Goal: Task Accomplishment & Management: Use online tool/utility

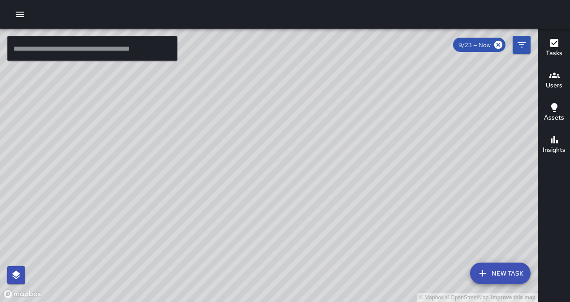
drag, startPoint x: 19, startPoint y: 24, endPoint x: 17, endPoint y: 12, distance: 12.7
click at [17, 12] on div at bounding box center [285, 14] width 570 height 29
click at [17, 12] on icon "button" at bounding box center [20, 14] width 8 height 5
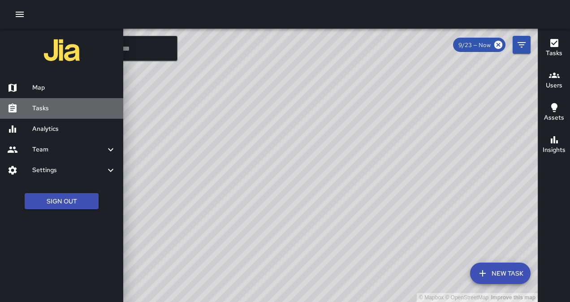
click at [45, 108] on h6 "Tasks" at bounding box center [74, 109] width 84 height 10
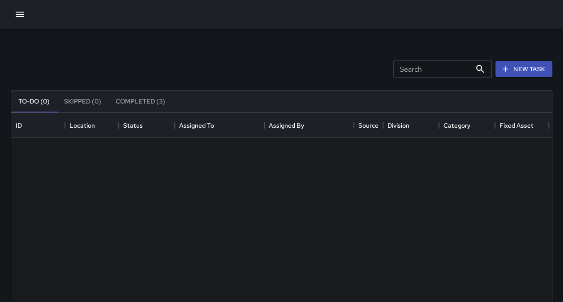
scroll to position [373, 534]
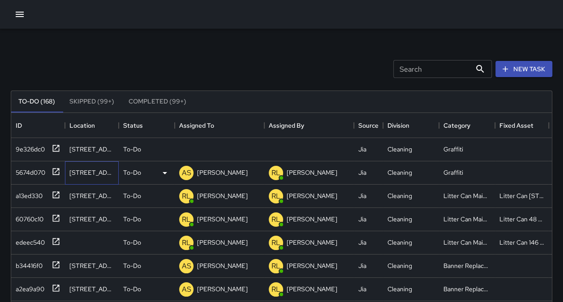
click at [79, 170] on div "[STREET_ADDRESS]" at bounding box center [91, 172] width 45 height 9
click at [29, 174] on div "5674d070" at bounding box center [28, 171] width 33 height 13
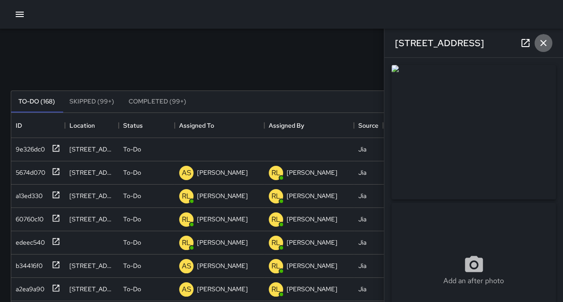
click at [544, 38] on icon "button" at bounding box center [543, 43] width 11 height 11
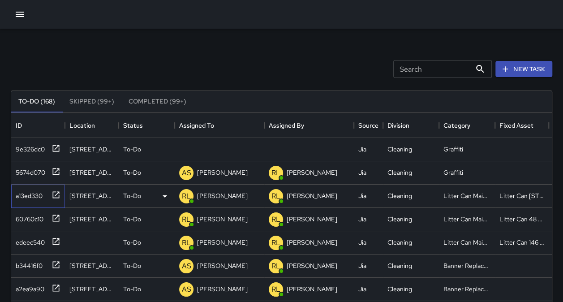
click at [28, 195] on div "a13ed330" at bounding box center [27, 194] width 30 height 13
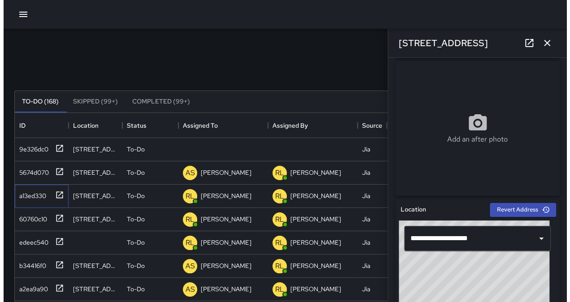
scroll to position [0, 0]
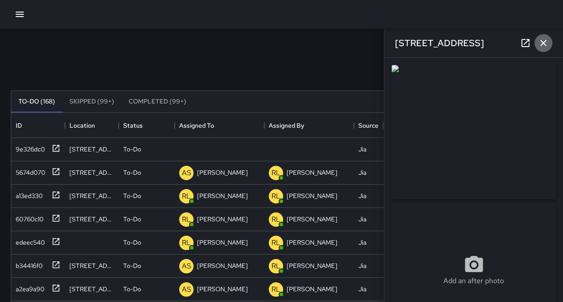
click at [545, 42] on icon "button" at bounding box center [543, 43] width 11 height 11
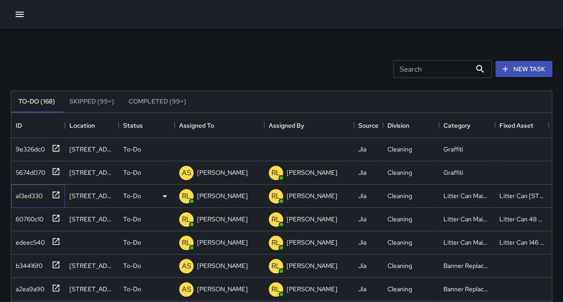
click at [22, 193] on div "a13ed330" at bounding box center [27, 194] width 30 height 13
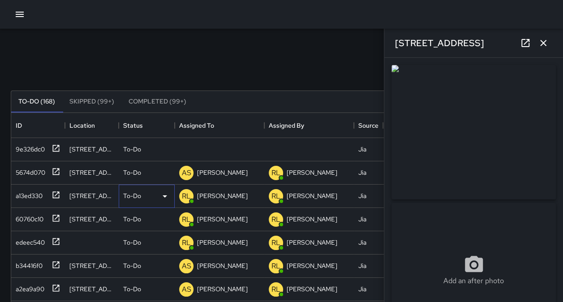
click at [163, 189] on div "To-Do" at bounding box center [147, 196] width 56 height 23
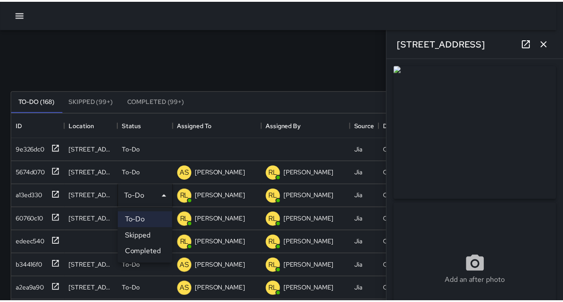
scroll to position [7, 7]
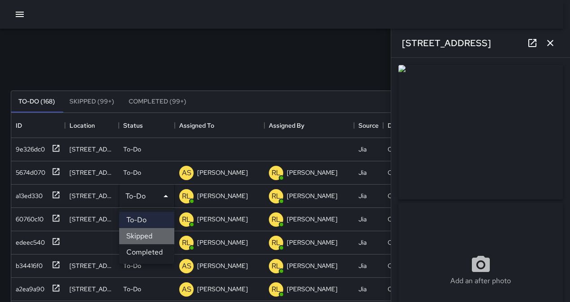
click at [155, 235] on li "Skipped" at bounding box center [146, 236] width 55 height 16
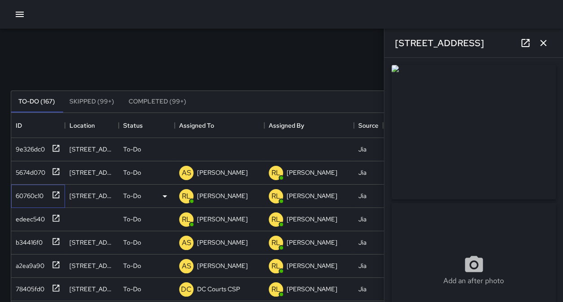
click at [36, 198] on div "60760c10" at bounding box center [27, 194] width 31 height 13
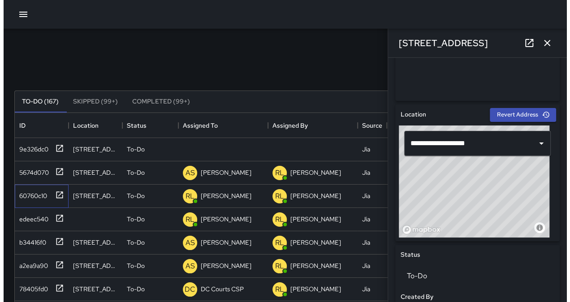
scroll to position [0, 0]
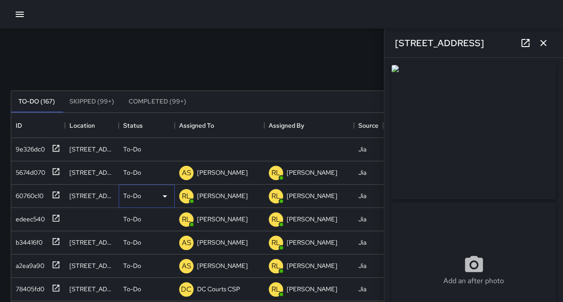
click at [168, 196] on icon at bounding box center [165, 196] width 11 height 11
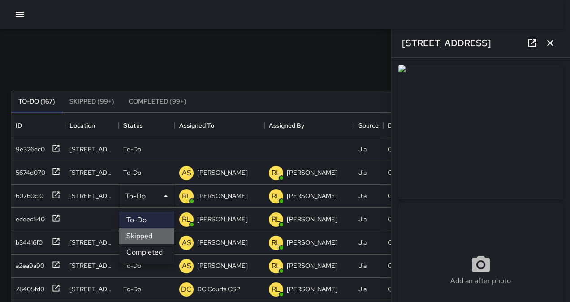
click at [156, 239] on li "Skipped" at bounding box center [146, 236] width 55 height 16
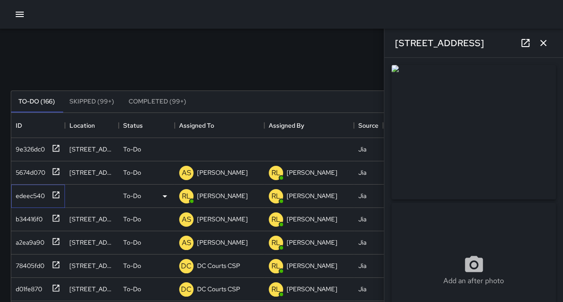
click at [26, 194] on div "edeec540" at bounding box center [28, 194] width 33 height 13
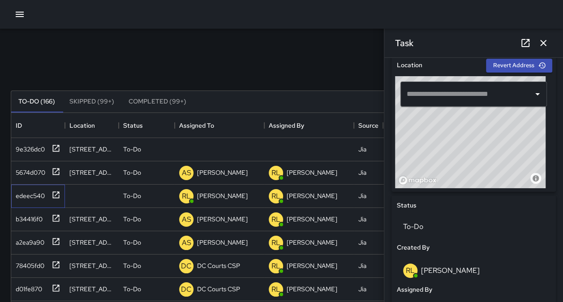
scroll to position [302, 0]
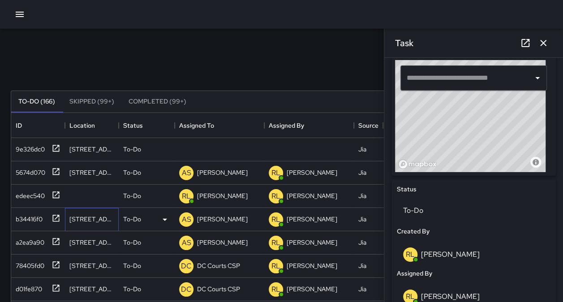
click at [91, 224] on div "[STREET_ADDRESS]" at bounding box center [92, 219] width 54 height 23
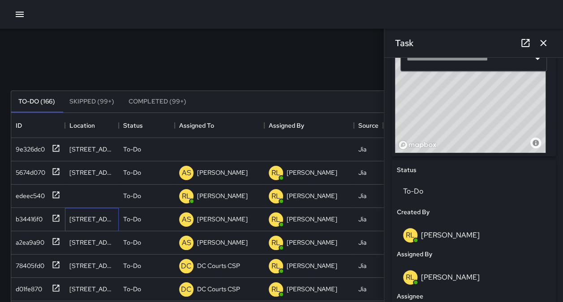
scroll to position [328, 0]
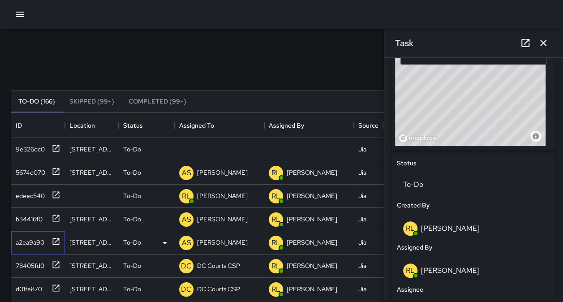
click at [31, 236] on div "a2ea9a90" at bounding box center [28, 240] width 32 height 13
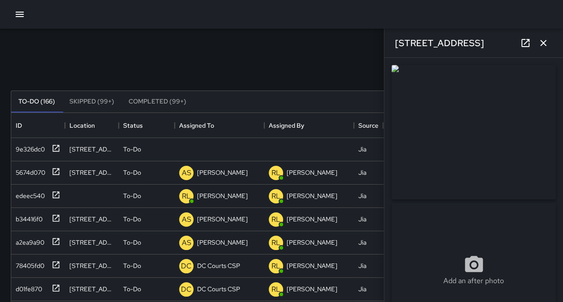
drag, startPoint x: 554, startPoint y: 131, endPoint x: 559, endPoint y: 128, distance: 6.0
click at [559, 128] on div "**********" at bounding box center [474, 180] width 179 height 244
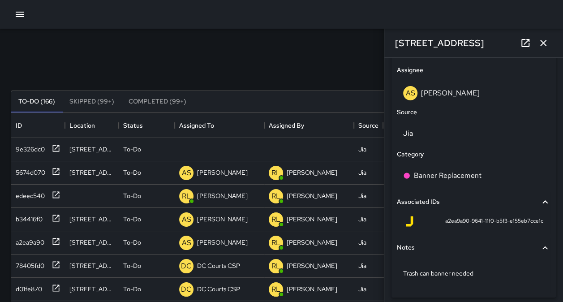
scroll to position [570, 0]
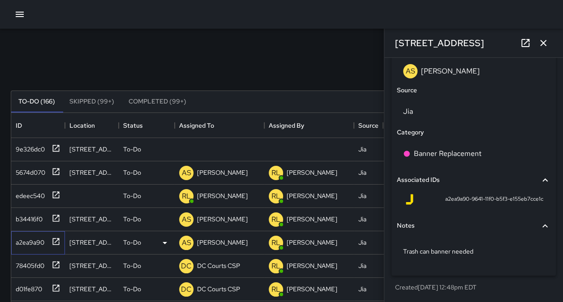
click at [27, 233] on div "a2ea9a90" at bounding box center [38, 242] width 54 height 23
click at [30, 247] on div "a2ea9a90" at bounding box center [36, 241] width 48 height 15
click at [25, 268] on div "78405fd0" at bounding box center [28, 264] width 32 height 13
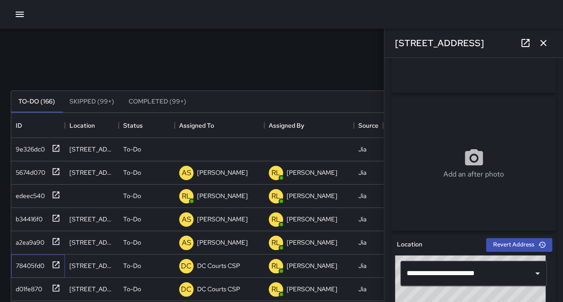
scroll to position [109, 0]
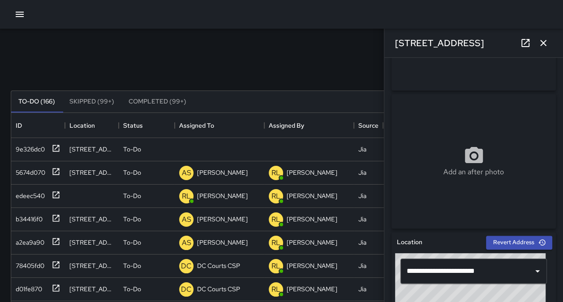
drag, startPoint x: 556, startPoint y: 152, endPoint x: 552, endPoint y: 178, distance: 26.2
click at [552, 178] on div "**********" at bounding box center [474, 180] width 179 height 244
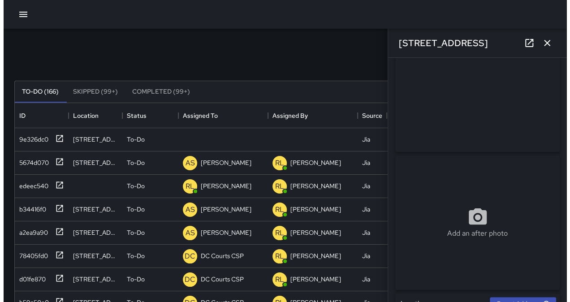
scroll to position [52, 0]
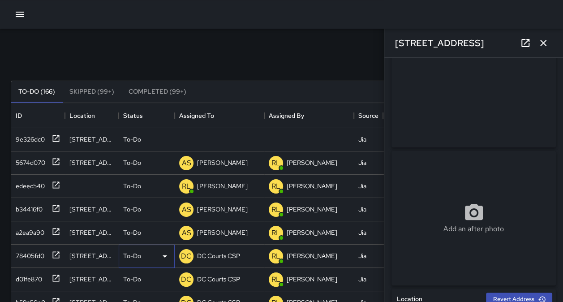
click at [165, 259] on icon at bounding box center [165, 256] width 11 height 11
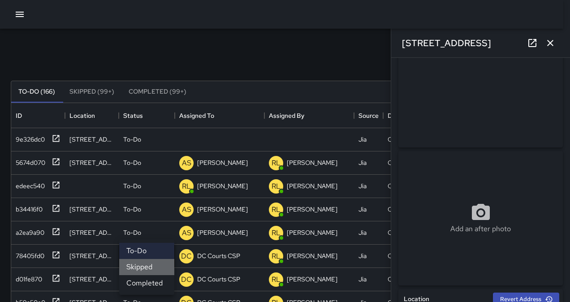
click at [155, 273] on li "Skipped" at bounding box center [146, 267] width 55 height 16
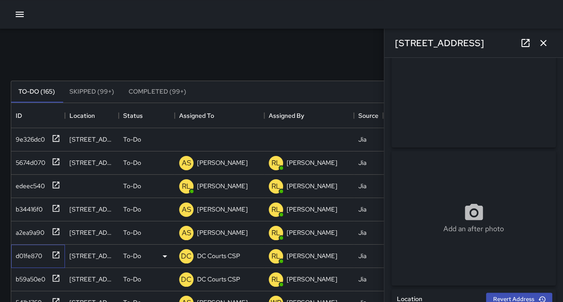
click at [19, 256] on div "d01fe870" at bounding box center [27, 254] width 30 height 13
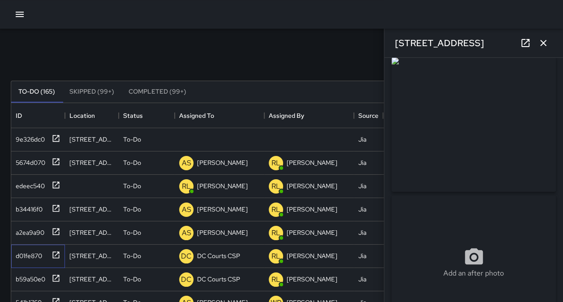
scroll to position [0, 0]
click at [15, 279] on div "b59a50e0" at bounding box center [28, 277] width 33 height 13
drag, startPoint x: 556, startPoint y: 110, endPoint x: 558, endPoint y: 120, distance: 10.0
click at [558, 120] on div "**********" at bounding box center [474, 180] width 179 height 244
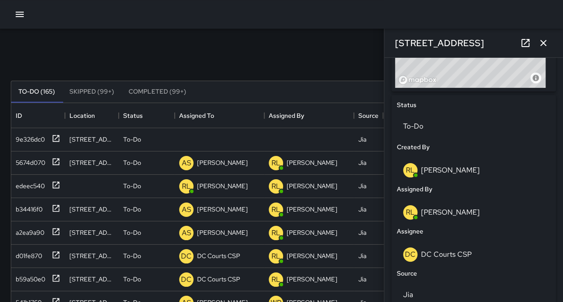
scroll to position [363, 0]
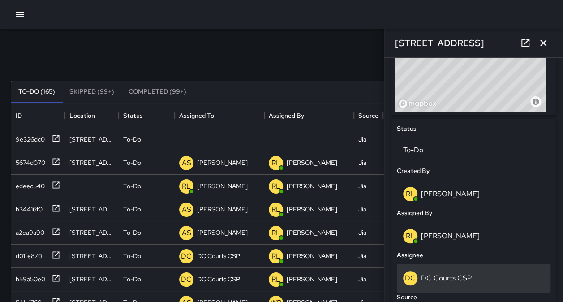
click at [422, 272] on div "DC DC Courts CSP" at bounding box center [473, 278] width 141 height 14
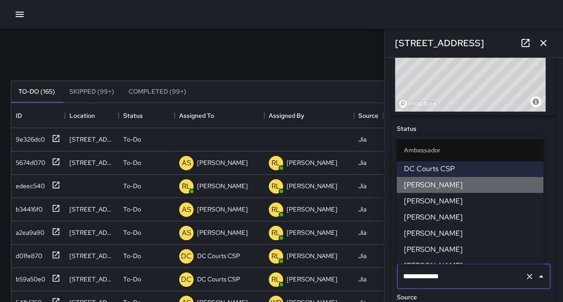
click at [479, 190] on li "[PERSON_NAME]" at bounding box center [470, 185] width 147 height 16
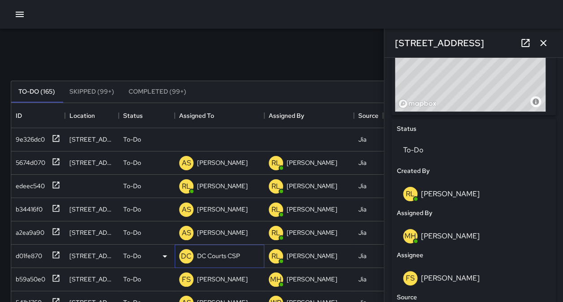
click at [219, 257] on p "DC Courts CSP" at bounding box center [218, 255] width 43 height 9
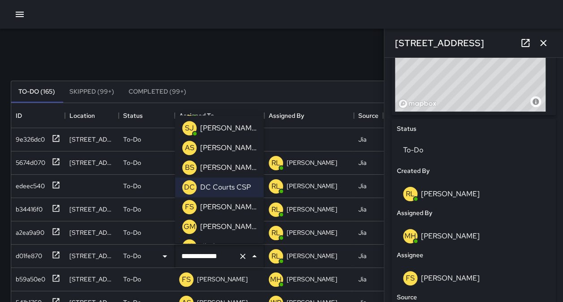
scroll to position [288, 0]
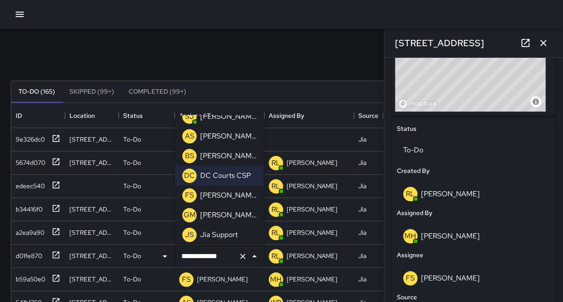
click at [246, 200] on div "[PERSON_NAME]" at bounding box center [229, 196] width 60 height 14
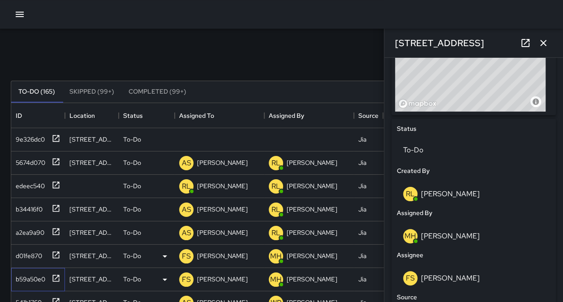
click at [37, 281] on div "b59a50e0" at bounding box center [28, 277] width 33 height 13
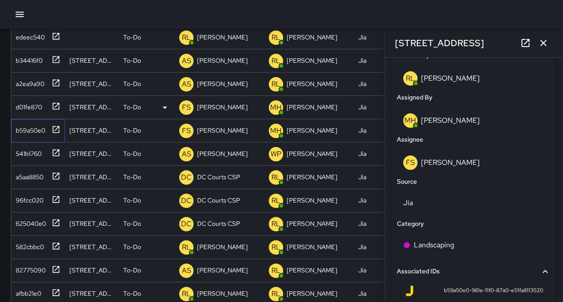
scroll to position [161, 0]
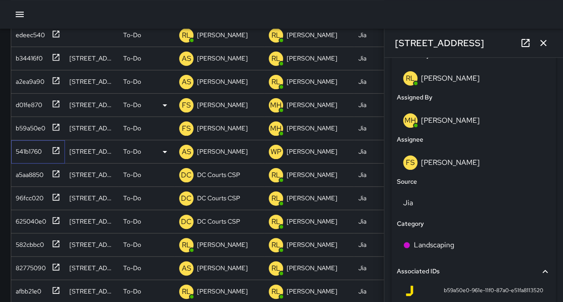
click at [20, 147] on div "541b1760" at bounding box center [27, 149] width 30 height 13
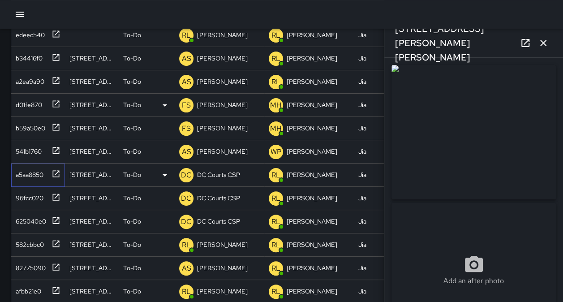
click at [43, 168] on div "a5aa8850" at bounding box center [27, 173] width 31 height 13
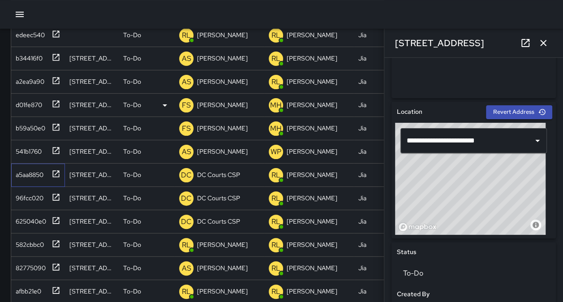
scroll to position [0, 0]
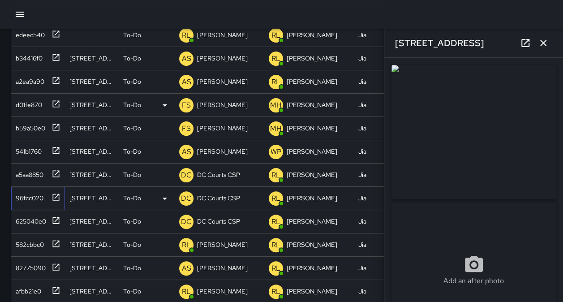
click at [29, 190] on div "96fcc020" at bounding box center [27, 196] width 31 height 13
click at [26, 221] on div "625040e0" at bounding box center [29, 219] width 34 height 13
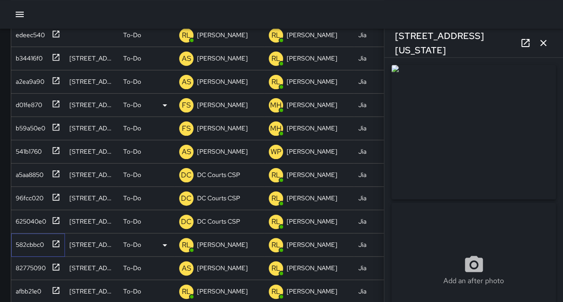
click at [26, 236] on div "582cbbc0" at bounding box center [36, 243] width 48 height 15
click at [43, 259] on div "82775090" at bounding box center [36, 266] width 48 height 15
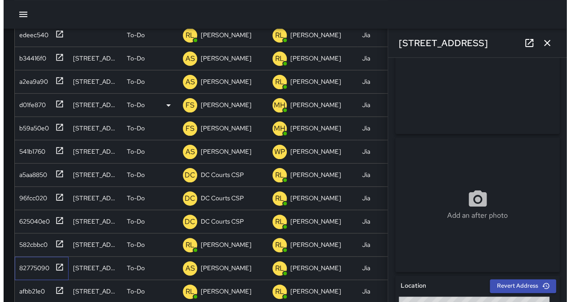
scroll to position [53, 0]
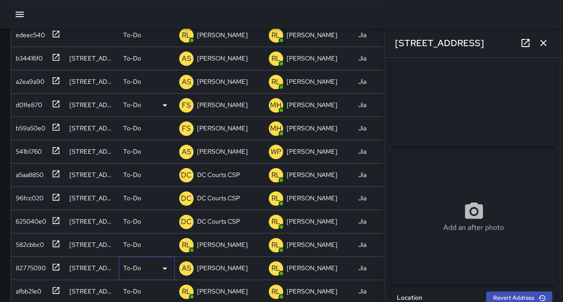
click at [152, 268] on div "To-Do" at bounding box center [146, 268] width 47 height 11
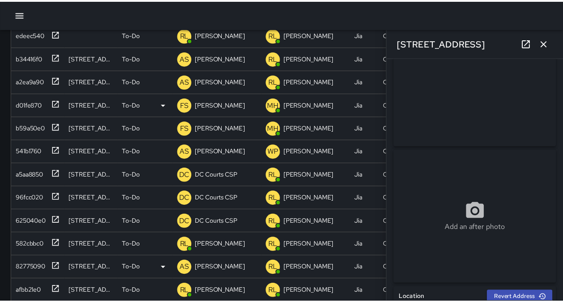
scroll to position [7, 7]
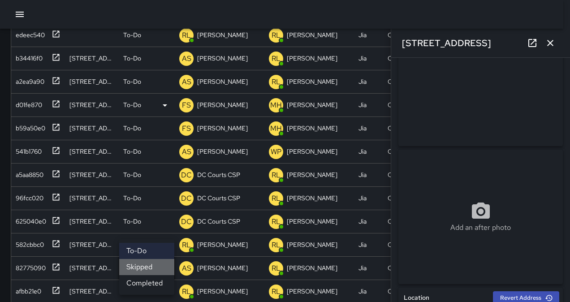
click at [150, 270] on li "Skipped" at bounding box center [146, 267] width 55 height 16
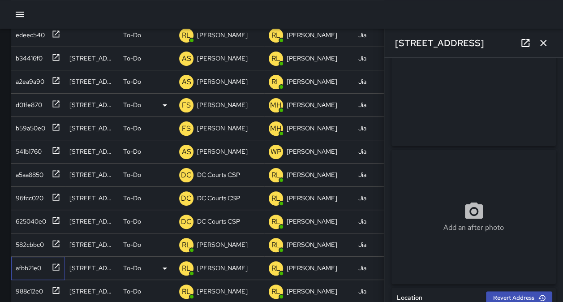
click at [28, 265] on div "afbb21e0" at bounding box center [26, 266] width 29 height 13
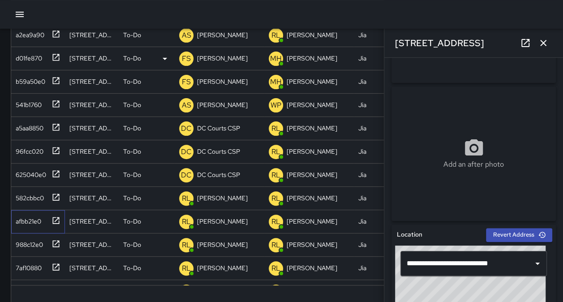
scroll to position [227, 0]
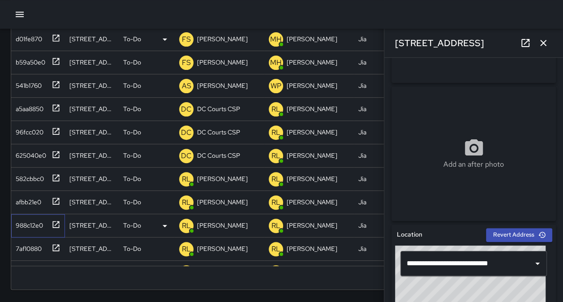
click at [22, 221] on div "988c12e0" at bounding box center [27, 223] width 31 height 13
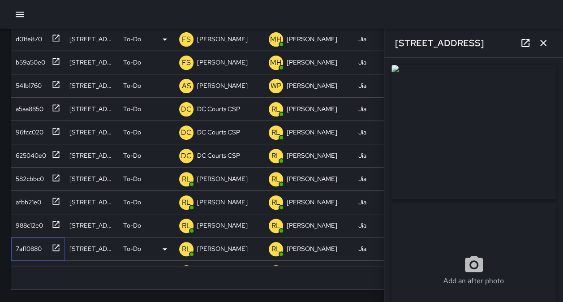
click at [23, 244] on div "7af10880" at bounding box center [27, 247] width 30 height 13
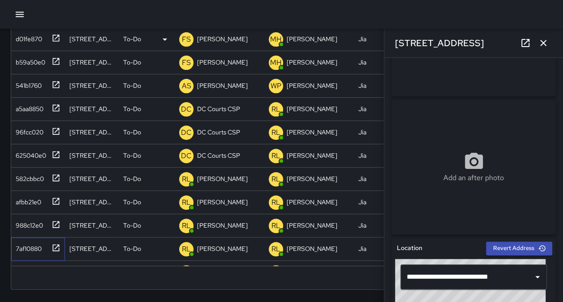
scroll to position [104, 0]
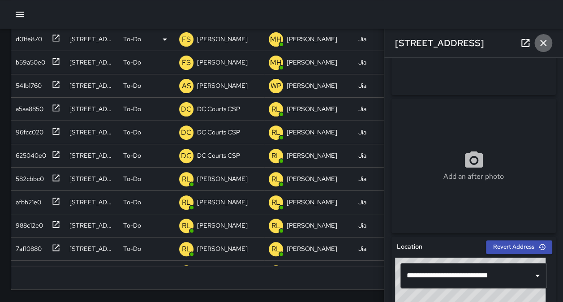
click at [547, 45] on icon "button" at bounding box center [543, 43] width 11 height 11
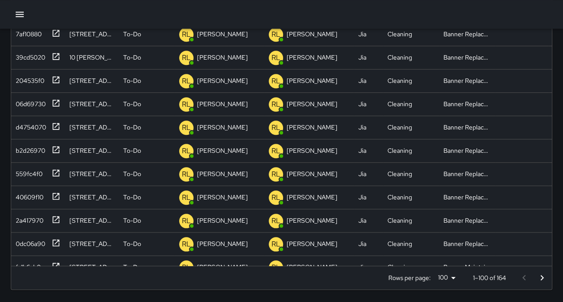
scroll to position [215, 0]
click at [38, 38] on div "7af10880" at bounding box center [27, 32] width 30 height 13
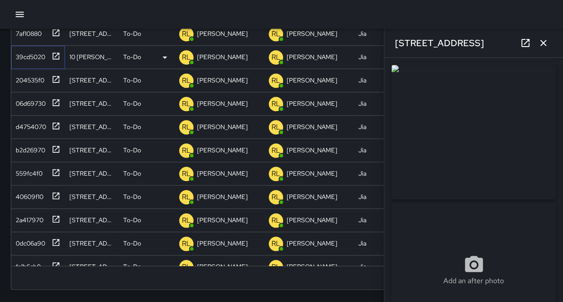
click at [34, 54] on div "39cd5020" at bounding box center [28, 55] width 33 height 13
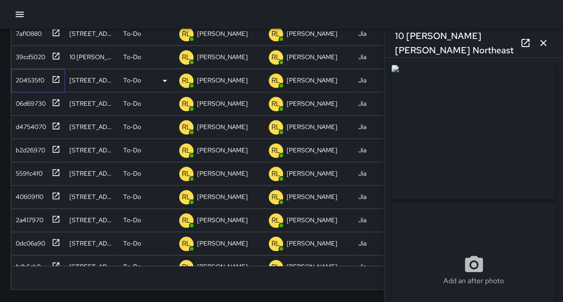
click at [29, 80] on div "204535f0" at bounding box center [28, 78] width 32 height 13
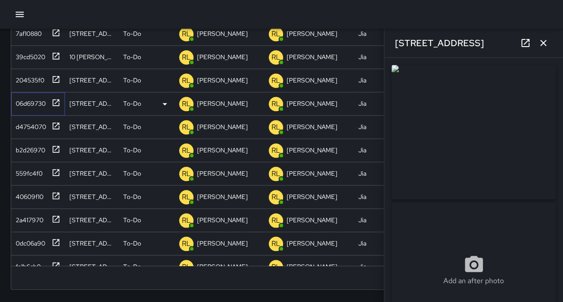
click at [27, 99] on div "06d69730" at bounding box center [29, 101] width 34 height 13
click at [24, 127] on div "d4754070" at bounding box center [29, 125] width 34 height 13
type input "**********"
click at [25, 147] on div "b2d26970" at bounding box center [28, 148] width 33 height 13
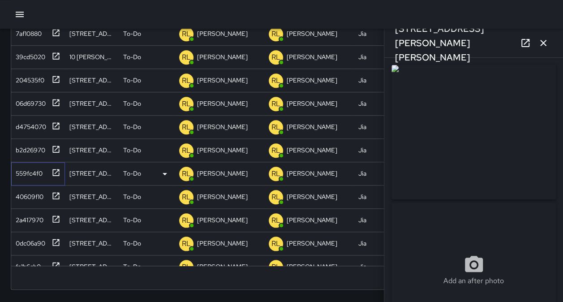
click at [24, 167] on div "559fc4f0" at bounding box center [27, 171] width 30 height 13
click at [19, 188] on div "40609f10" at bounding box center [36, 195] width 48 height 15
click at [22, 216] on div "2a417970" at bounding box center [27, 218] width 31 height 13
click at [24, 238] on div "0dc06a90" at bounding box center [28, 241] width 33 height 13
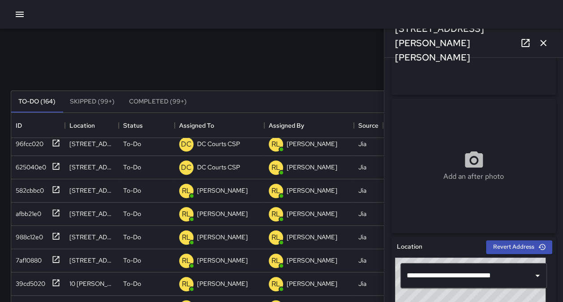
scroll to position [38, 0]
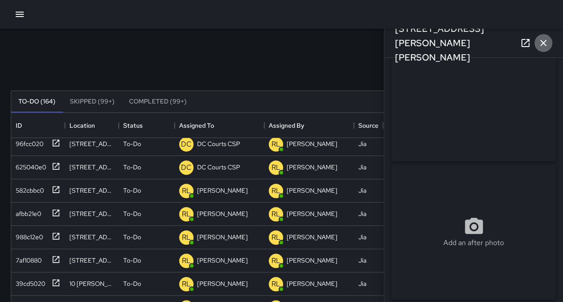
click at [545, 48] on icon "button" at bounding box center [543, 43] width 11 height 11
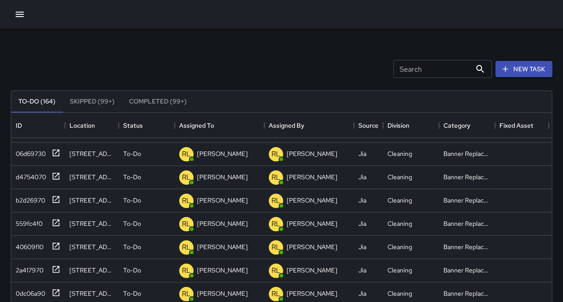
scroll to position [409, 0]
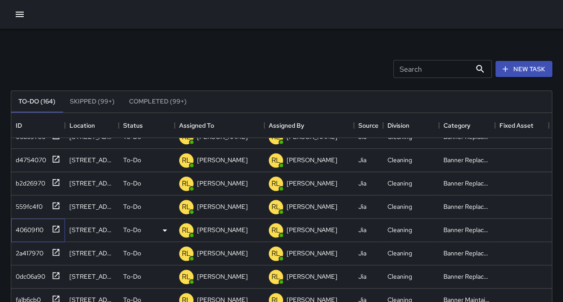
click at [26, 234] on div "40609f10" at bounding box center [27, 228] width 31 height 13
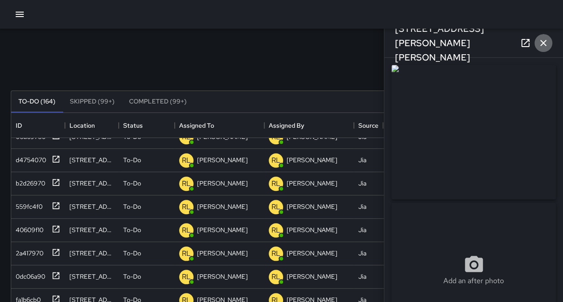
click at [541, 43] on icon "button" at bounding box center [543, 43] width 11 height 11
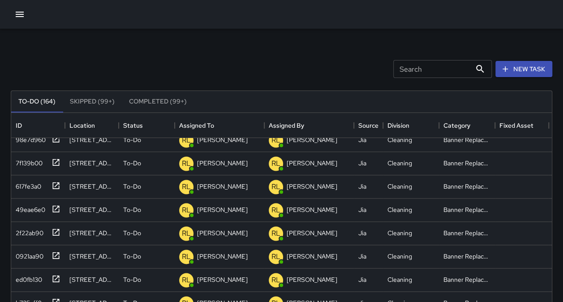
scroll to position [641, 0]
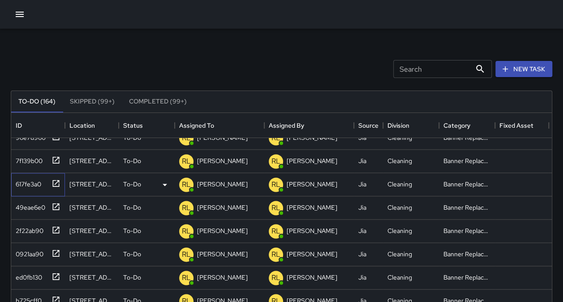
click at [42, 186] on div "617fe3a0" at bounding box center [36, 182] width 48 height 15
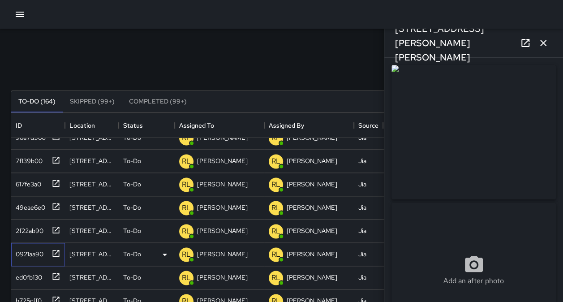
click at [32, 251] on div "0921aa90" at bounding box center [27, 252] width 31 height 13
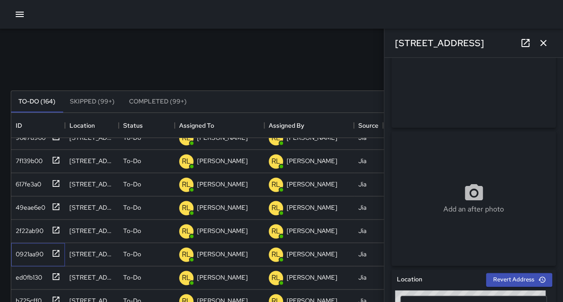
scroll to position [87, 0]
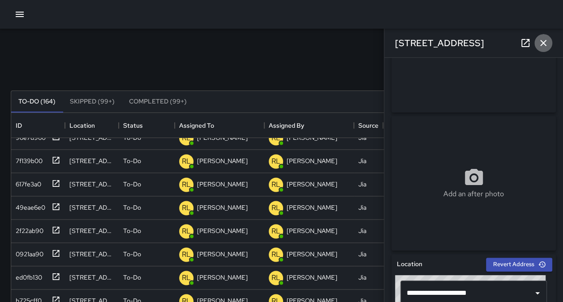
click at [544, 39] on icon "button" at bounding box center [543, 43] width 11 height 11
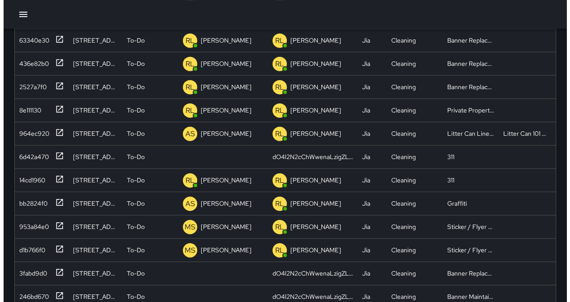
scroll to position [1020, 0]
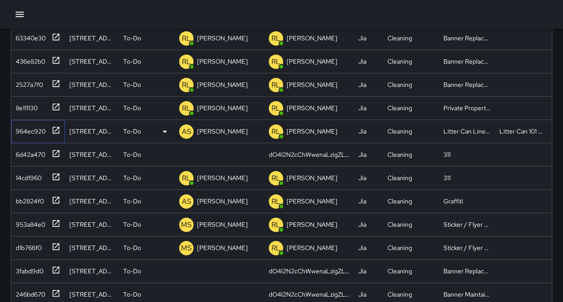
click at [28, 133] on div "964ec920" at bounding box center [29, 129] width 34 height 13
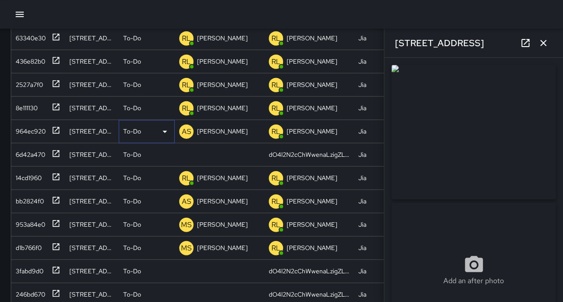
click at [167, 131] on icon at bounding box center [165, 131] width 11 height 11
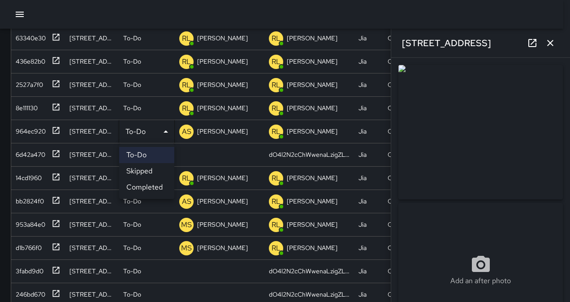
click at [158, 167] on li "Skipped" at bounding box center [146, 171] width 55 height 16
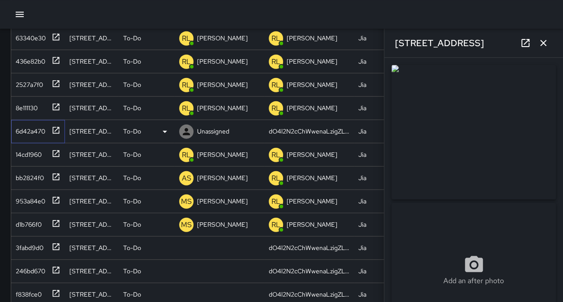
click at [32, 128] on div "6d42a470" at bounding box center [28, 129] width 33 height 13
click at [238, 131] on div "Unassigned" at bounding box center [220, 131] width 90 height 23
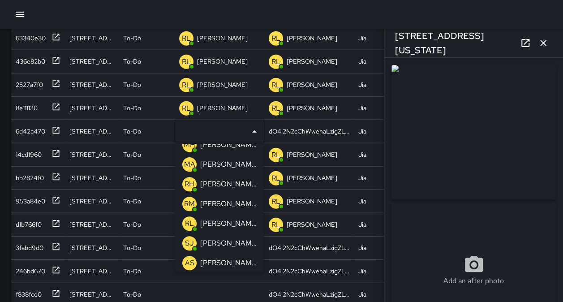
scroll to position [176, 0]
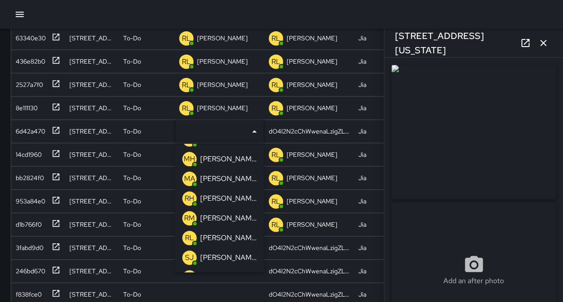
click at [221, 238] on p "[PERSON_NAME]" at bounding box center [228, 238] width 56 height 11
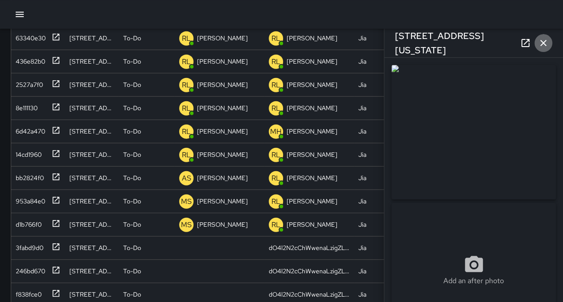
click at [545, 41] on icon "button" at bounding box center [544, 43] width 6 height 6
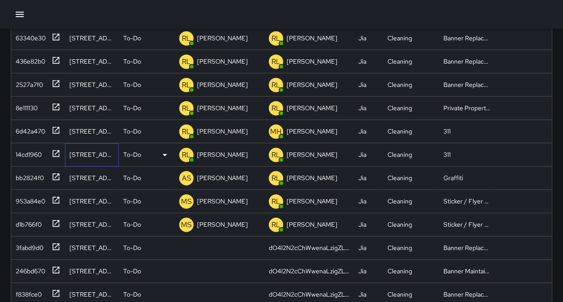
click at [80, 153] on div "[STREET_ADDRESS][PERSON_NAME][PERSON_NAME]" at bounding box center [91, 154] width 45 height 9
click at [34, 158] on div "14cd1960" at bounding box center [27, 153] width 30 height 13
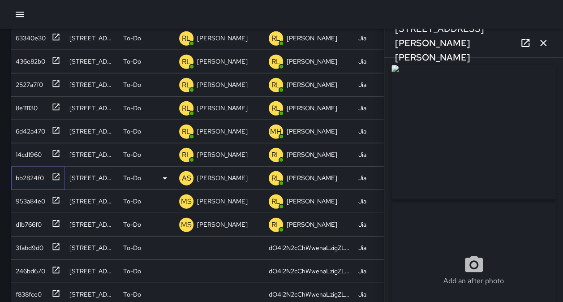
click at [31, 170] on div "bb2824f0" at bounding box center [28, 176] width 32 height 13
click at [24, 193] on div "953a84e0" at bounding box center [28, 199] width 33 height 13
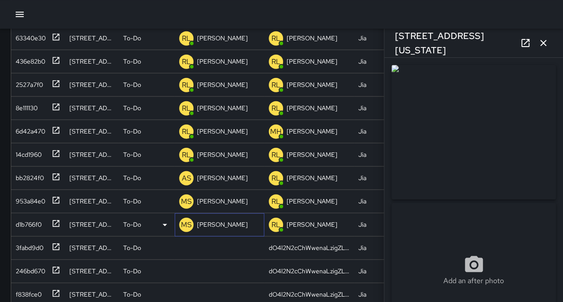
click at [196, 222] on div "[PERSON_NAME]" at bounding box center [222, 224] width 54 height 13
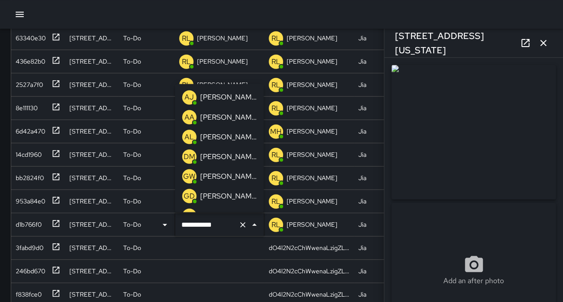
scroll to position [309, 0]
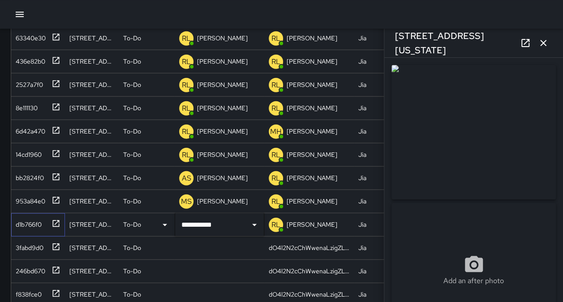
click at [33, 229] on div "d1b766f0" at bounding box center [27, 222] width 30 height 13
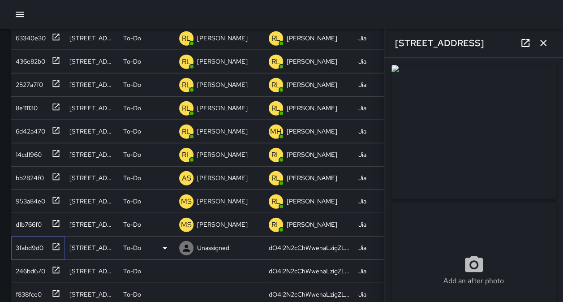
click at [30, 247] on div "3fabd9d0" at bounding box center [27, 246] width 31 height 13
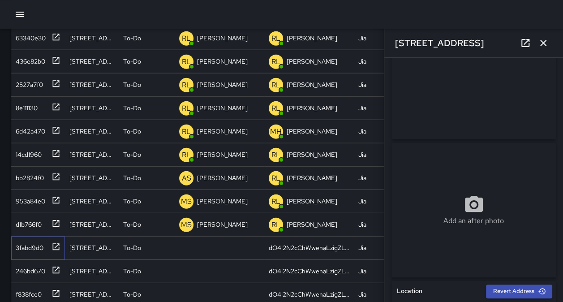
scroll to position [49, 0]
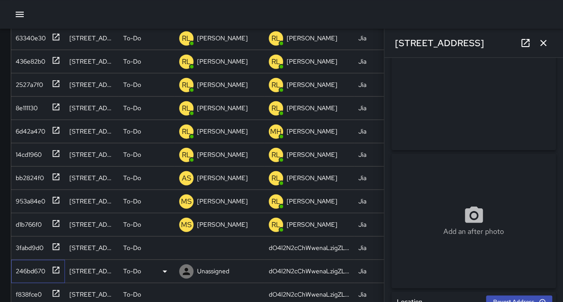
click at [17, 265] on div "246bd670" at bounding box center [28, 269] width 33 height 13
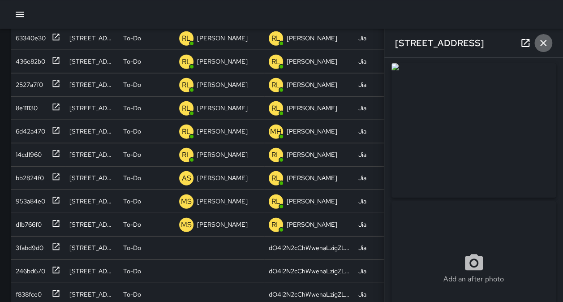
click at [546, 46] on icon "button" at bounding box center [543, 43] width 11 height 11
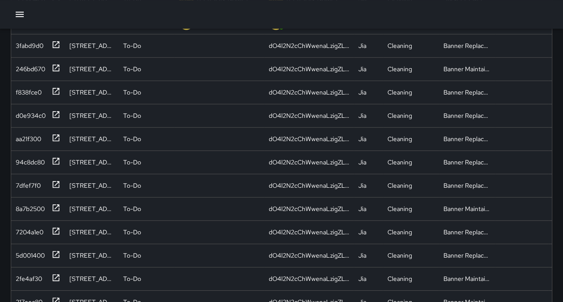
scroll to position [1229, 0]
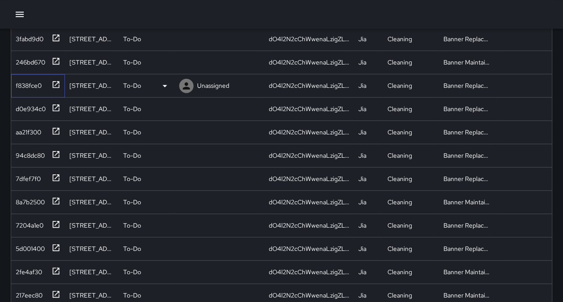
click at [26, 87] on div "f838fce0" at bounding box center [27, 84] width 30 height 13
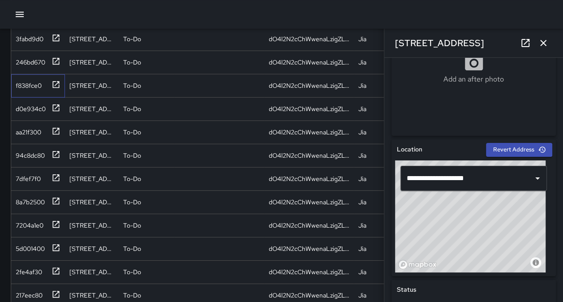
scroll to position [207, 0]
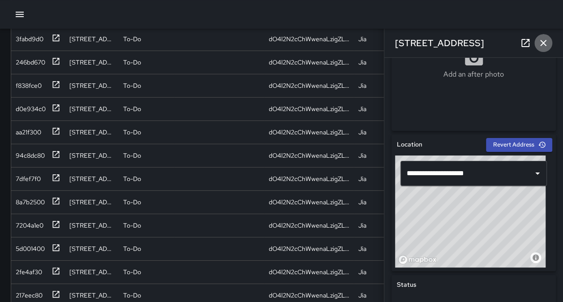
click at [545, 39] on icon "button" at bounding box center [543, 43] width 11 height 11
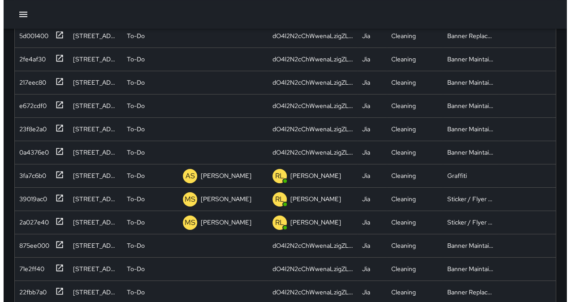
scroll to position [1463, 0]
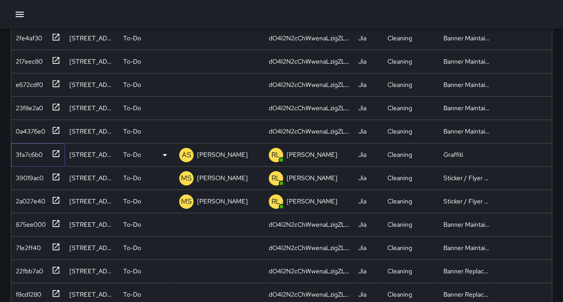
click at [30, 155] on div "3fa7c6b0" at bounding box center [27, 153] width 30 height 13
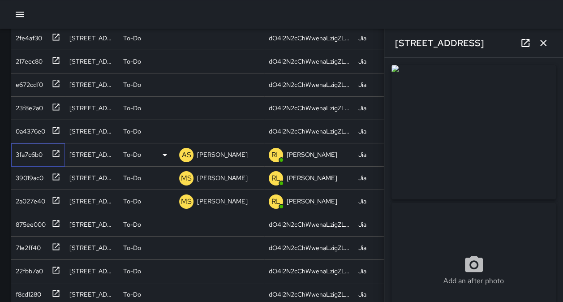
type input "**********"
click at [162, 156] on icon at bounding box center [165, 155] width 11 height 11
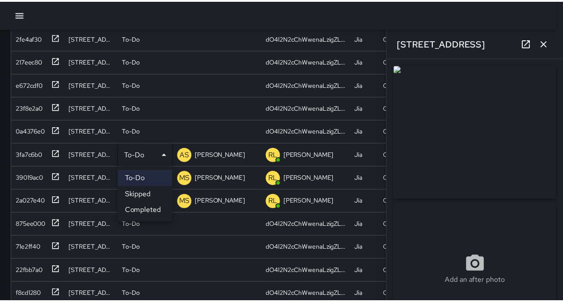
scroll to position [7, 7]
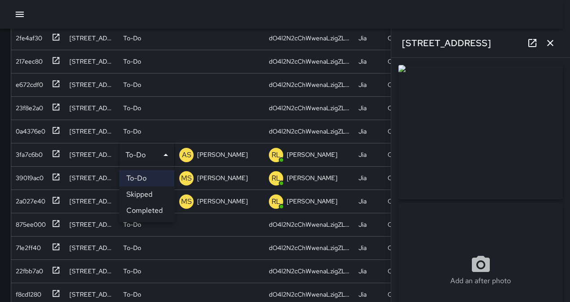
click at [155, 212] on li "Completed" at bounding box center [146, 211] width 55 height 16
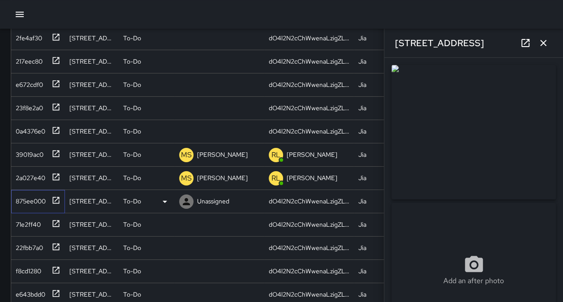
click at [30, 201] on div "875ee000" at bounding box center [29, 199] width 34 height 13
type input "**********"
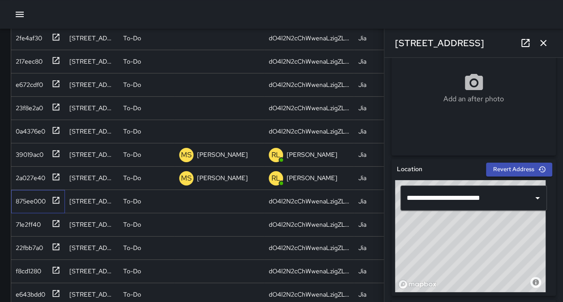
scroll to position [215, 0]
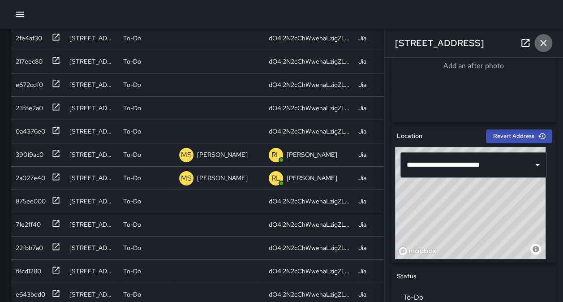
click at [545, 42] on icon "button" at bounding box center [543, 43] width 11 height 11
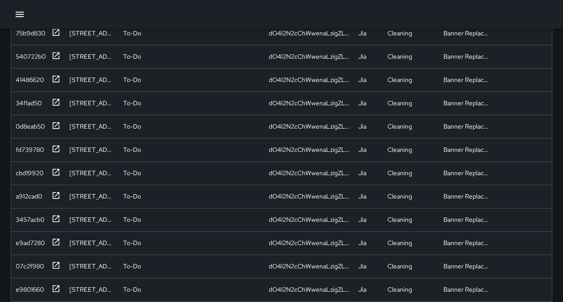
scroll to position [1983, 0]
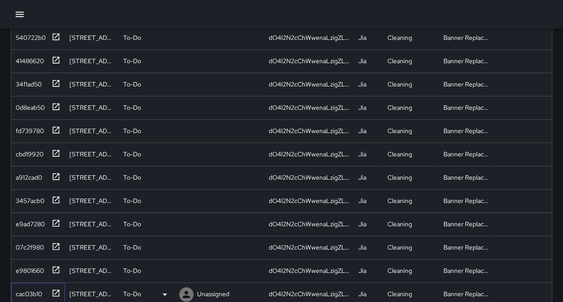
click at [27, 286] on div "cac03b10" at bounding box center [27, 292] width 30 height 13
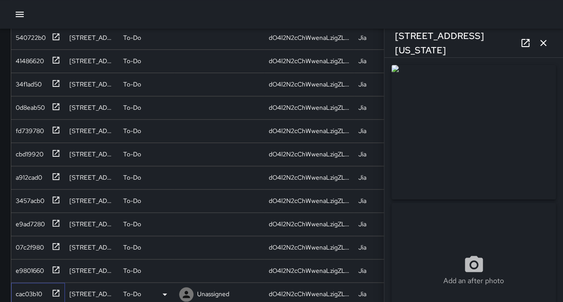
type input "**********"
click at [25, 273] on div "e9801660" at bounding box center [38, 271] width 54 height 23
click at [23, 251] on div "07c2f980" at bounding box center [38, 247] width 54 height 23
type input "**********"
